Goal: Task Accomplishment & Management: Manage account settings

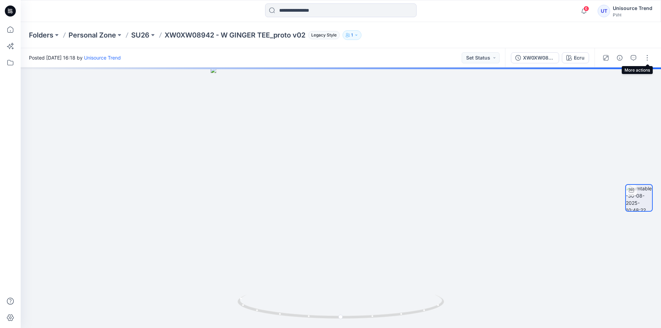
click at [649, 51] on div at bounding box center [627, 57] width 64 height 19
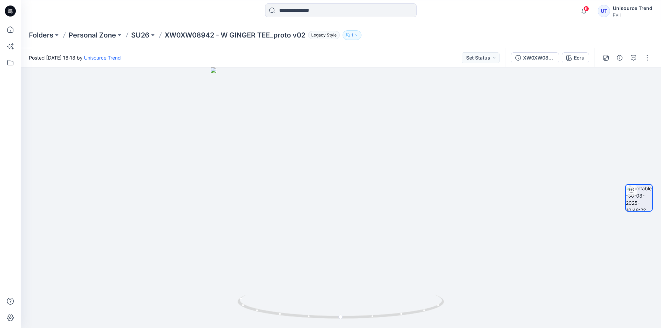
click at [651, 64] on div at bounding box center [627, 57] width 64 height 19
click at [646, 61] on button "button" at bounding box center [647, 57] width 11 height 11
click at [624, 72] on button "Edit" at bounding box center [618, 74] width 63 height 13
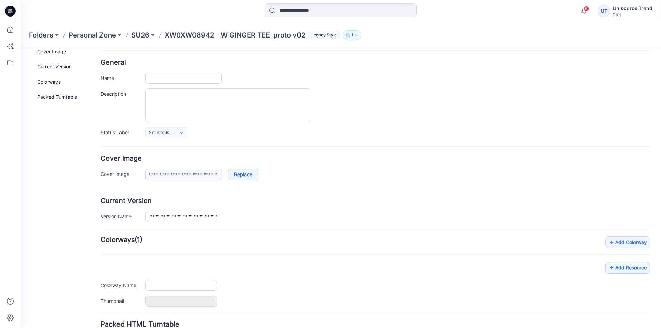
type input "**********"
type input "****"
type input "**********"
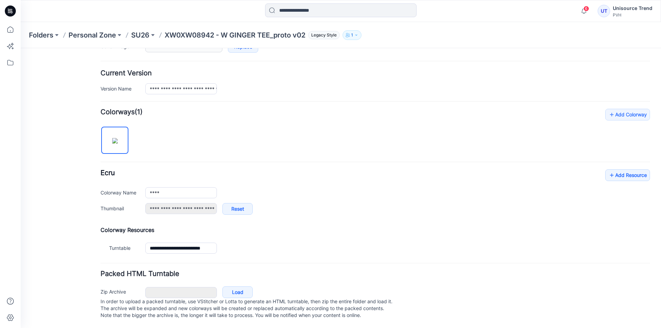
scroll to position [162, 0]
click at [634, 171] on link "Add Resource" at bounding box center [628, 175] width 45 height 12
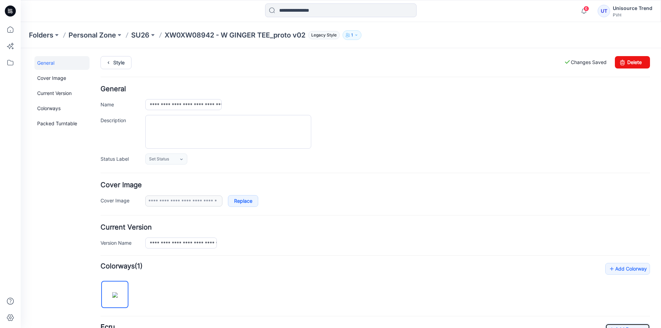
scroll to position [0, 0]
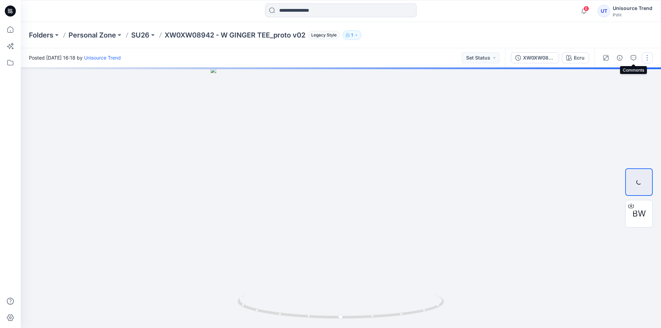
click at [646, 57] on button "button" at bounding box center [647, 57] width 11 height 11
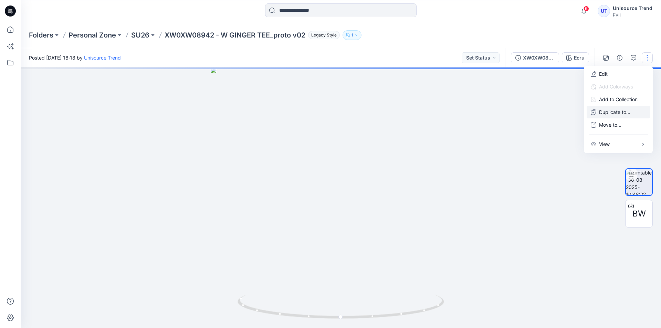
click at [617, 111] on p "Duplicate to..." at bounding box center [614, 112] width 31 height 7
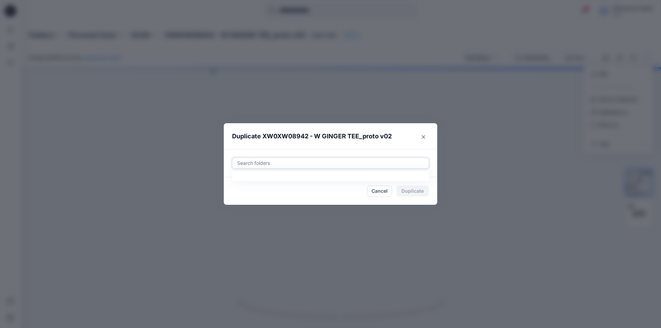
click at [343, 158] on div "Search folders" at bounding box center [331, 163] width 196 height 10
click at [243, 182] on div at bounding box center [243, 181] width 6 height 6
type input "********"
click at [227, 196] on footer "Cancel Duplicate" at bounding box center [331, 191] width 214 height 28
click at [412, 192] on button "Duplicate" at bounding box center [413, 191] width 33 height 11
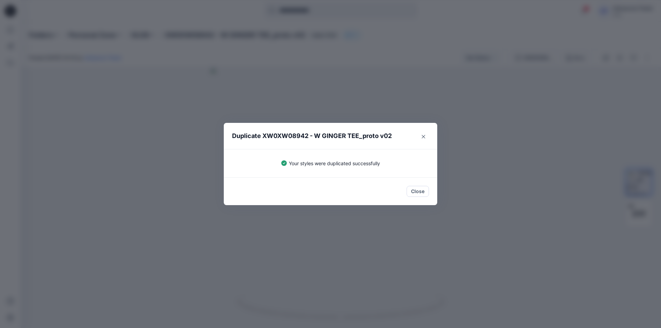
click at [412, 192] on button "Close" at bounding box center [418, 191] width 22 height 11
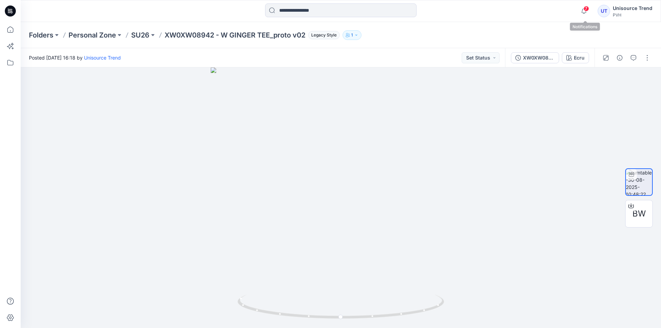
click at [585, 8] on span "7" at bounding box center [587, 9] width 6 height 6
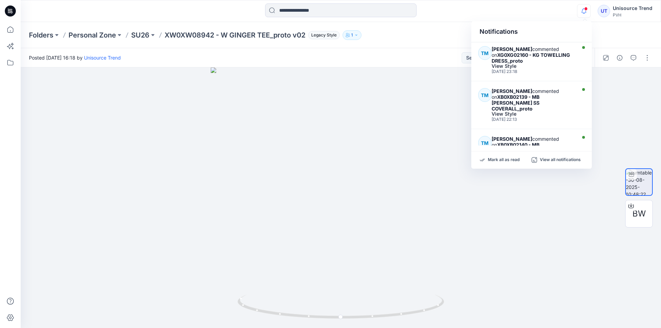
scroll to position [207, 0]
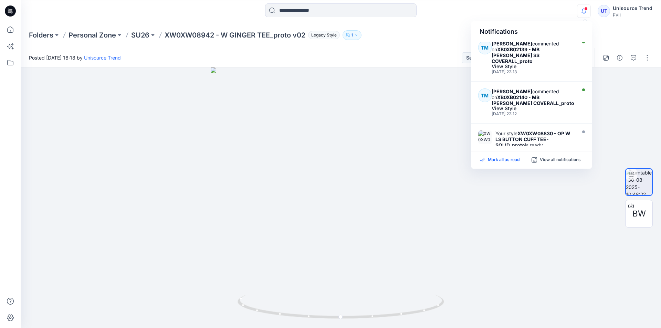
click at [504, 163] on p "Mark all as read" at bounding box center [504, 160] width 32 height 6
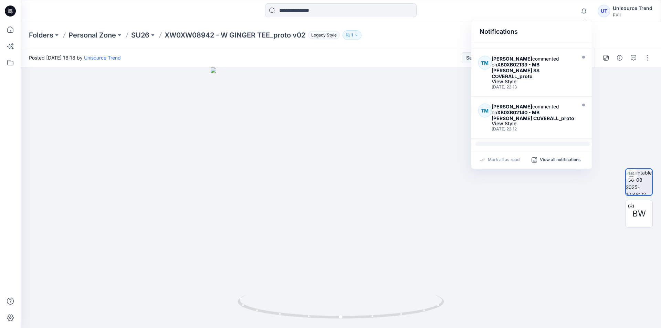
scroll to position [157, 0]
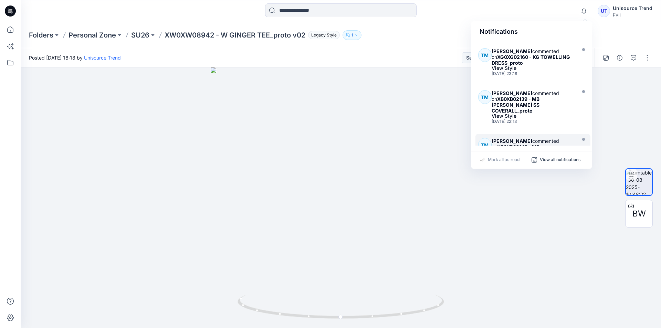
click at [537, 144] on strong "XB0XB02140 - MB [PERSON_NAME] COVERALL_proto" at bounding box center [533, 150] width 83 height 12
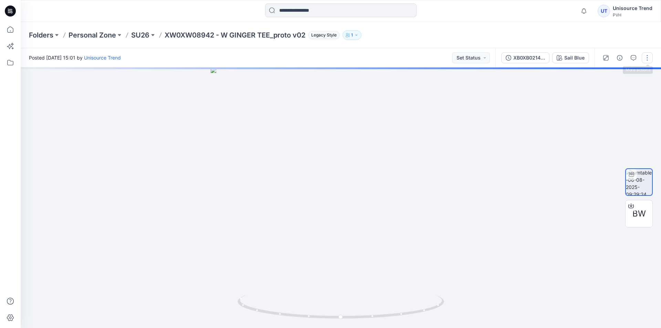
click at [646, 58] on button "button" at bounding box center [647, 57] width 11 height 11
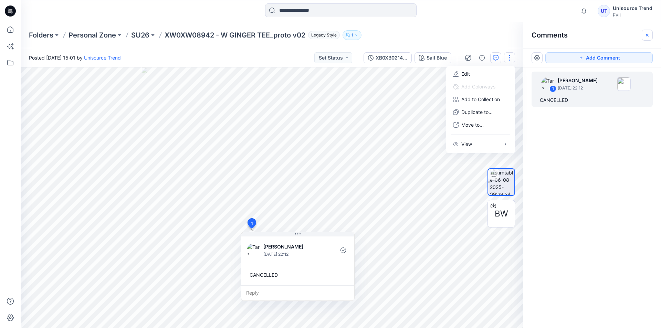
click at [649, 35] on icon "button" at bounding box center [648, 35] width 6 height 6
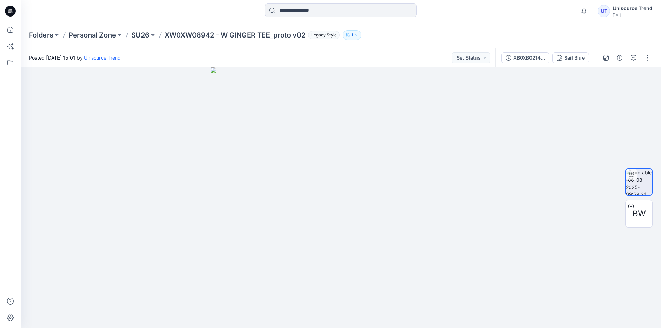
click at [628, 8] on div "Unisource Trend" at bounding box center [633, 8] width 40 height 8
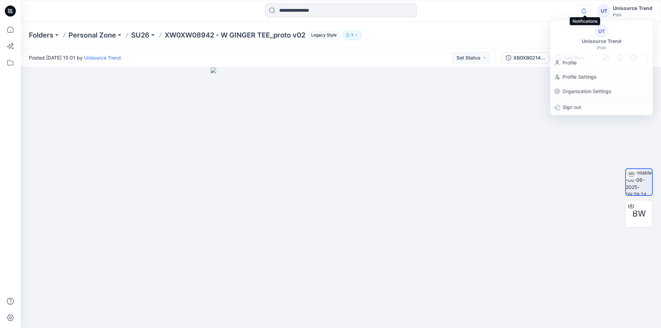
click at [584, 11] on icon "button" at bounding box center [584, 11] width 13 height 14
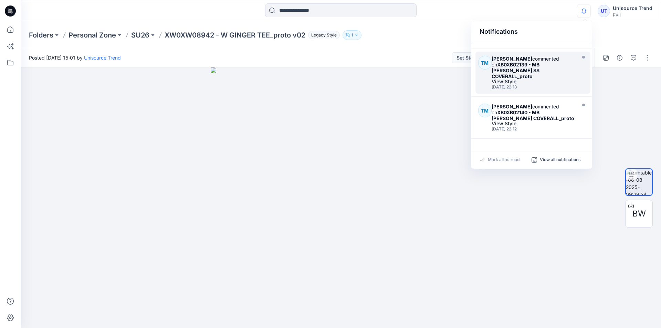
scroll to position [157, 0]
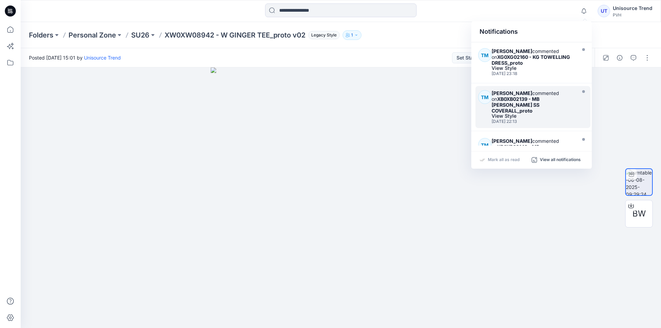
click at [558, 99] on div "Tara Maharaj commented on XB0XB02139 - MB PETE AOP SS COVERALL_proto" at bounding box center [533, 101] width 83 height 23
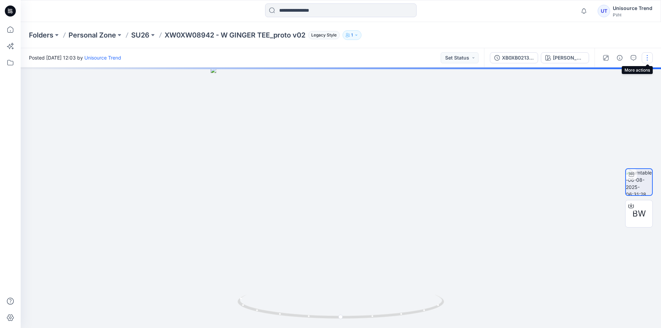
click at [647, 59] on button "button" at bounding box center [647, 57] width 11 height 11
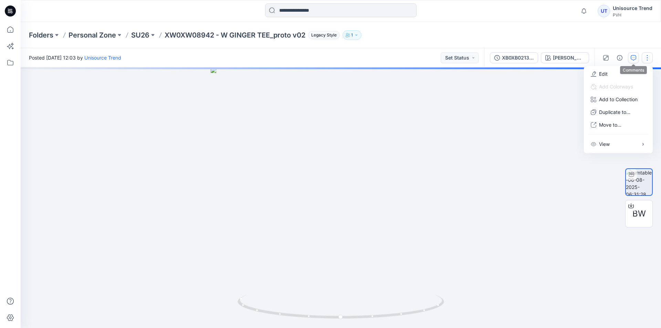
click at [634, 58] on icon "button" at bounding box center [634, 58] width 6 height 6
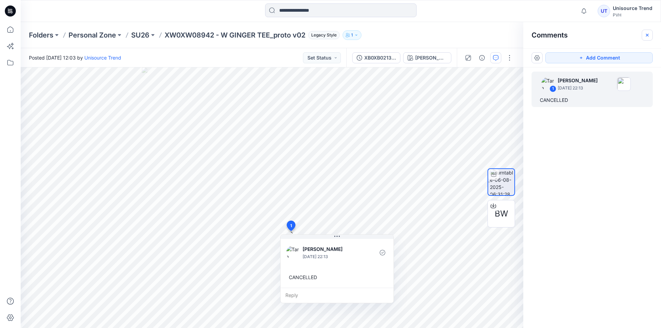
click at [649, 37] on icon "button" at bounding box center [648, 35] width 6 height 6
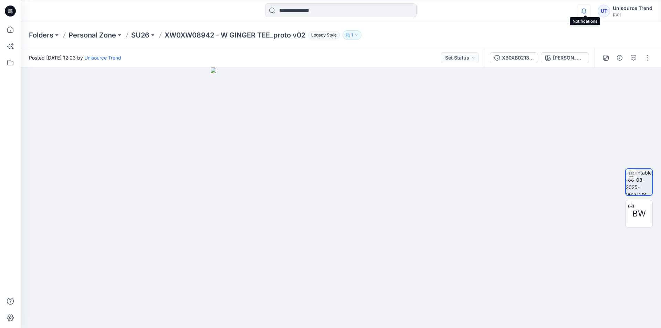
click at [585, 12] on icon "button" at bounding box center [584, 11] width 13 height 14
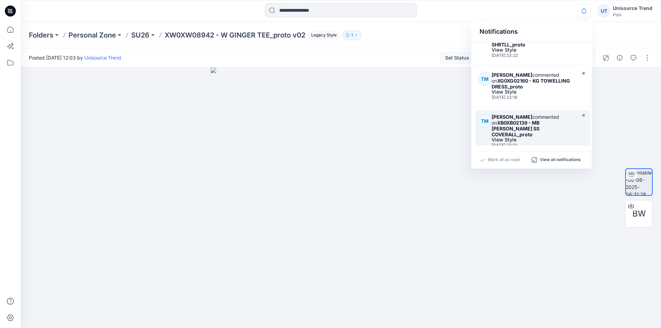
scroll to position [123, 0]
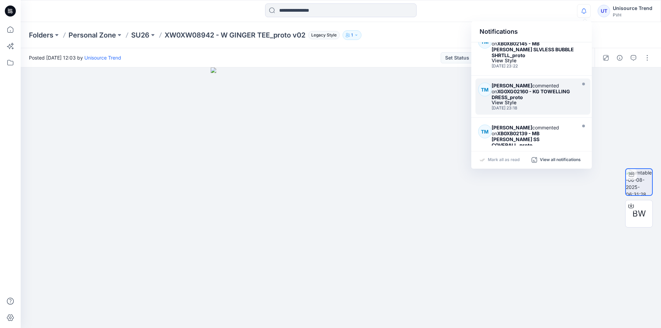
click at [550, 93] on div "Tara Maharaj commented on XG0XG02160 - KG TOWELLING DRESS_proto" at bounding box center [533, 92] width 83 height 18
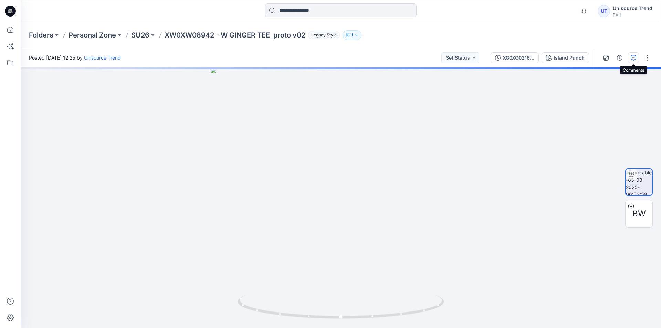
click at [634, 60] on icon "button" at bounding box center [634, 58] width 6 height 6
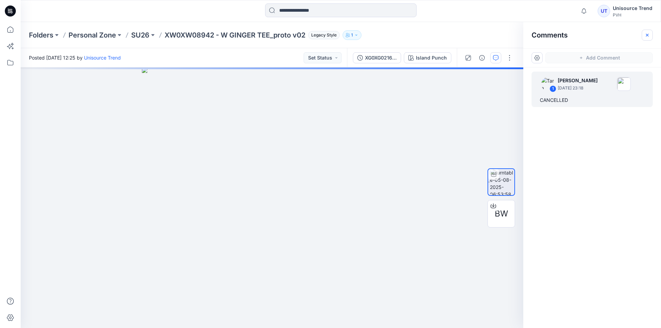
click at [648, 32] on icon "button" at bounding box center [648, 35] width 6 height 6
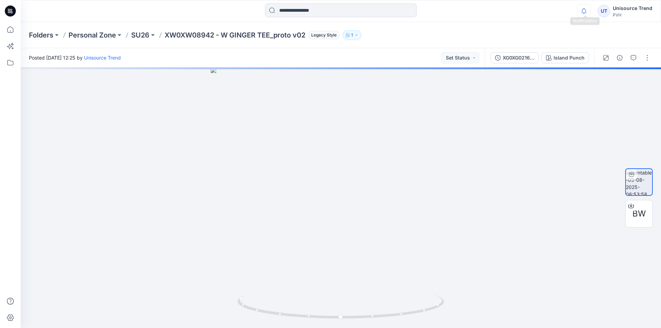
click at [590, 11] on icon "button" at bounding box center [584, 11] width 13 height 14
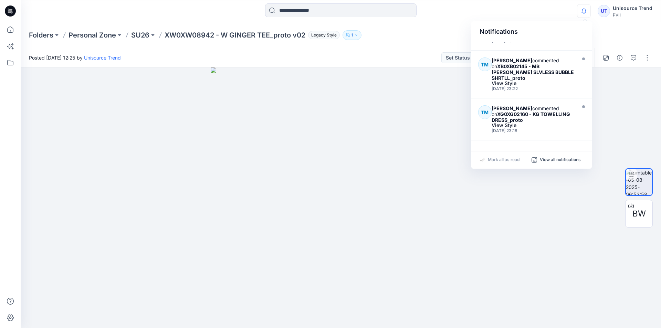
scroll to position [88, 0]
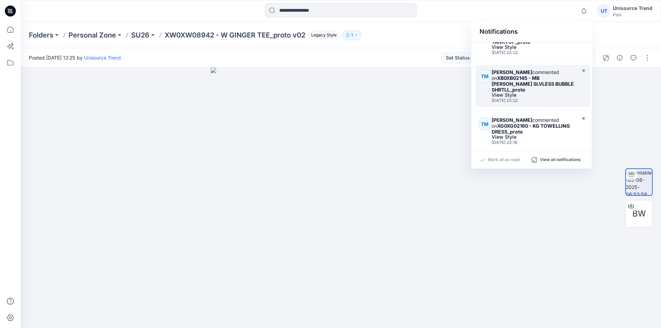
click at [551, 86] on strong "XB0XB02145 - MB [PERSON_NAME] SLVLESS BUBBLE SHRTLL_proto" at bounding box center [533, 84] width 82 height 18
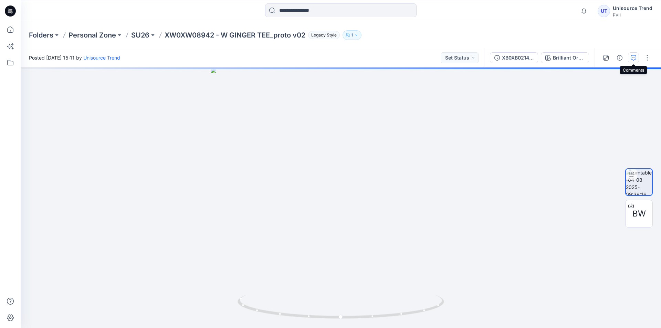
click at [634, 61] on button "button" at bounding box center [633, 57] width 11 height 11
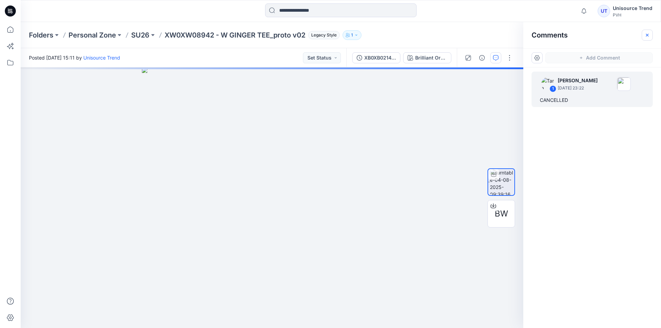
click at [650, 35] on icon "button" at bounding box center [648, 35] width 6 height 6
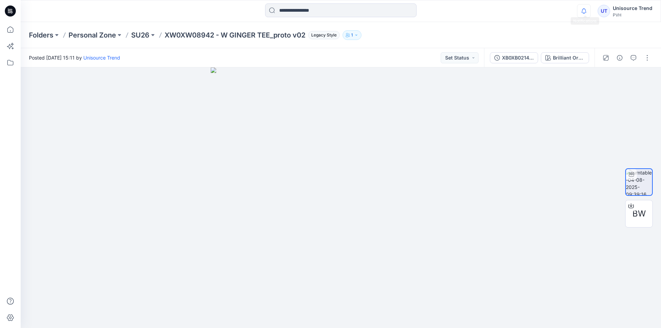
click at [588, 10] on icon "button" at bounding box center [584, 11] width 13 height 14
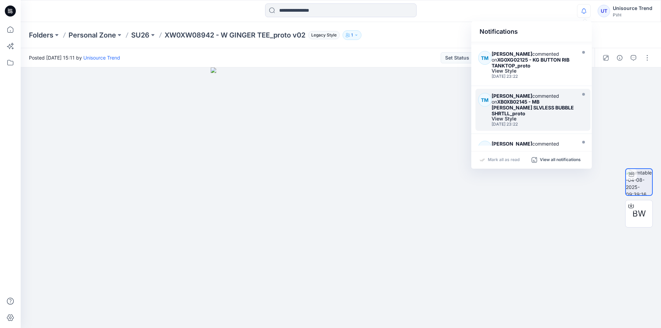
scroll to position [54, 0]
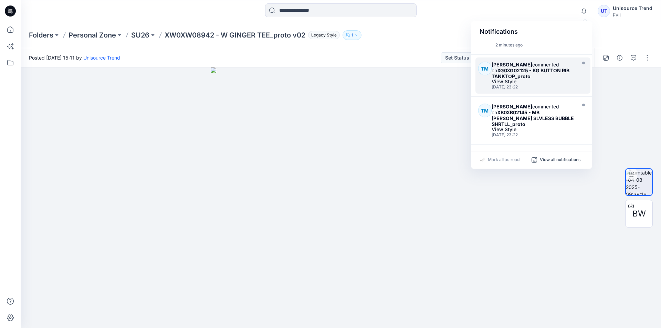
click at [552, 89] on div "[DATE] 23:22" at bounding box center [533, 87] width 83 height 5
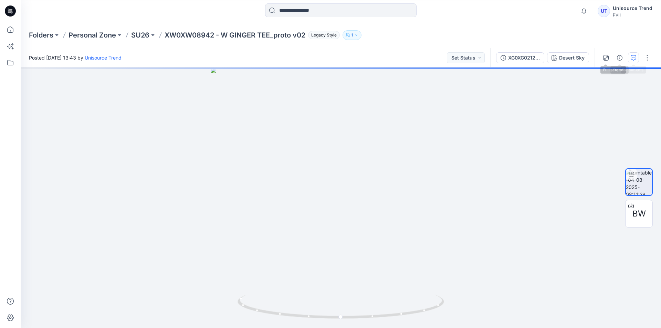
click at [636, 56] on icon "button" at bounding box center [634, 58] width 6 height 6
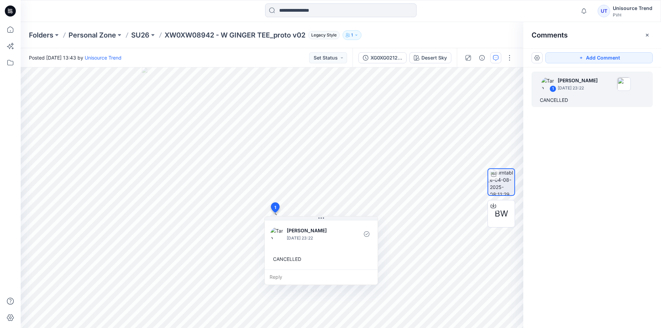
click at [565, 7] on div "Notifications Your style XW0XW08942 - W GINGER TEE_proto v02 is ready Just now …" at bounding box center [341, 10] width 640 height 15
click at [584, 11] on icon "button" at bounding box center [584, 11] width 5 height 4
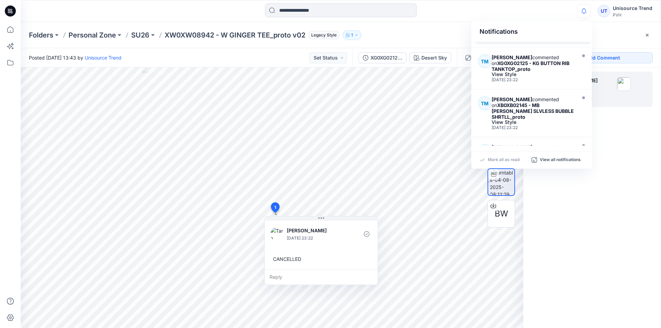
scroll to position [69, 0]
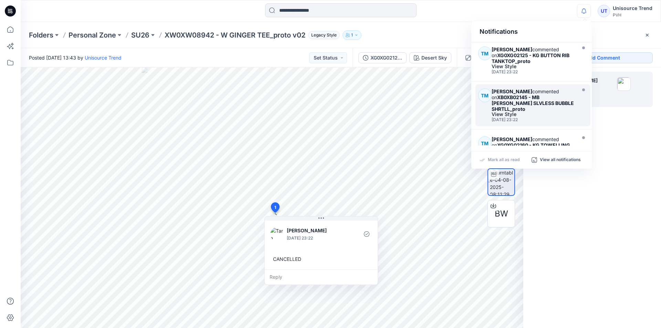
click at [570, 117] on div "[DATE] 23:22" at bounding box center [533, 119] width 83 height 5
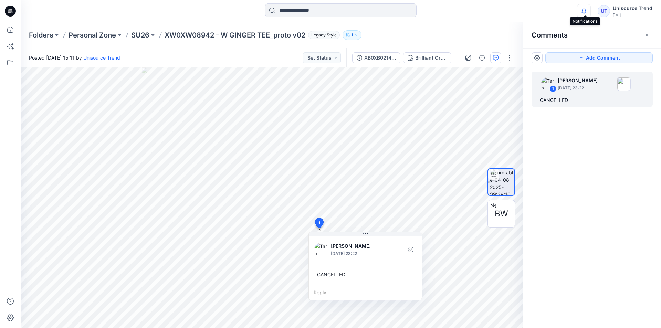
click at [588, 9] on icon "button" at bounding box center [584, 11] width 13 height 14
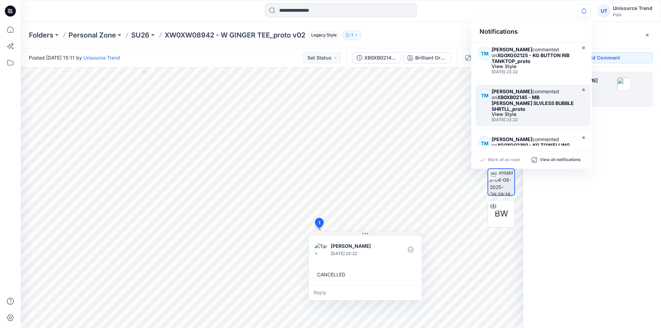
scroll to position [103, 0]
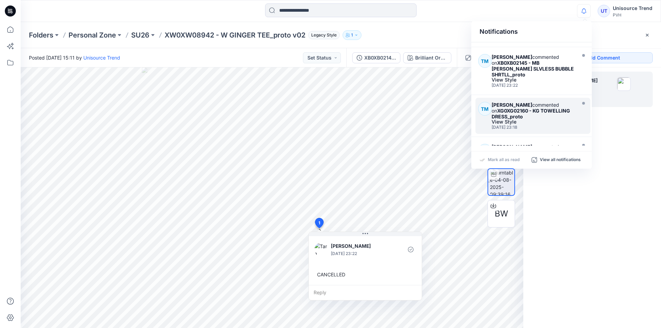
click at [551, 125] on div "[DATE] 23:18" at bounding box center [533, 127] width 83 height 5
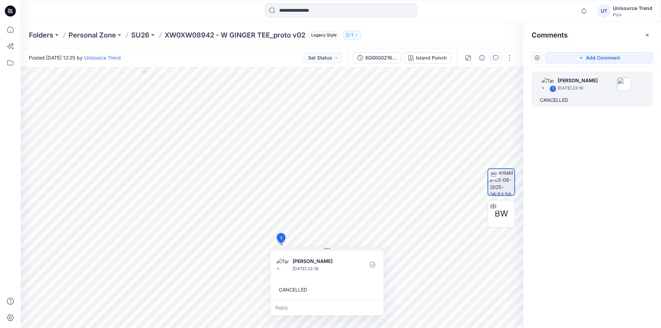
click at [594, 192] on div "1 Tara Maharaj August 27, 2025 23:18 CANCELLED" at bounding box center [593, 185] width 138 height 235
click at [584, 9] on icon "button" at bounding box center [584, 11] width 13 height 14
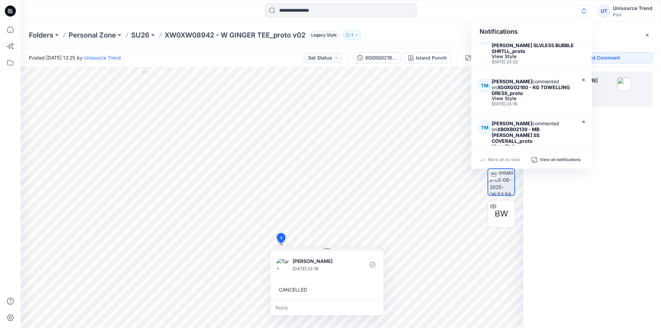
scroll to position [138, 0]
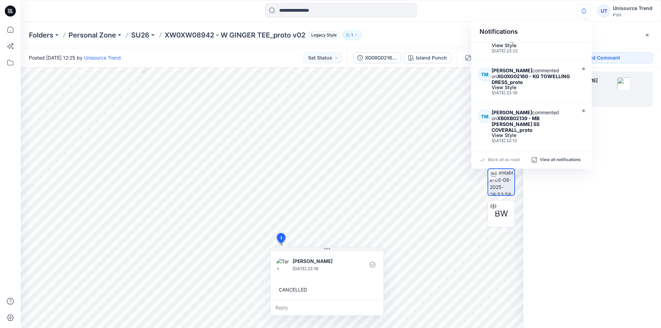
click at [519, 4] on div "Notifications Your style XW0XW08942 - W GINGER TEE_proto v02 is ready 2 minutes…" at bounding box center [341, 10] width 640 height 15
